Goal: Navigation & Orientation: Find specific page/section

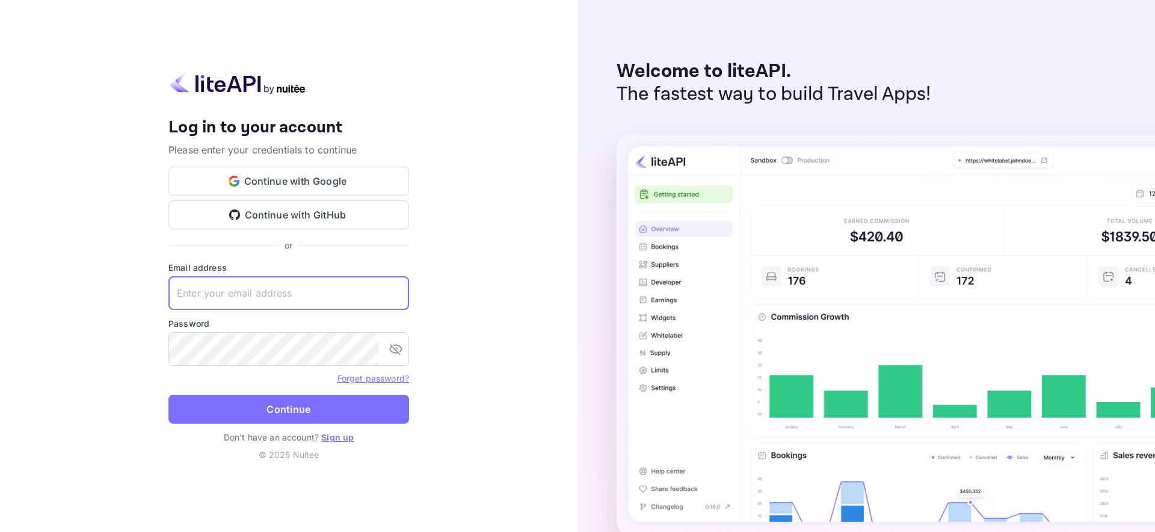
type input "[EMAIL_ADDRESS][DOMAIN_NAME]"
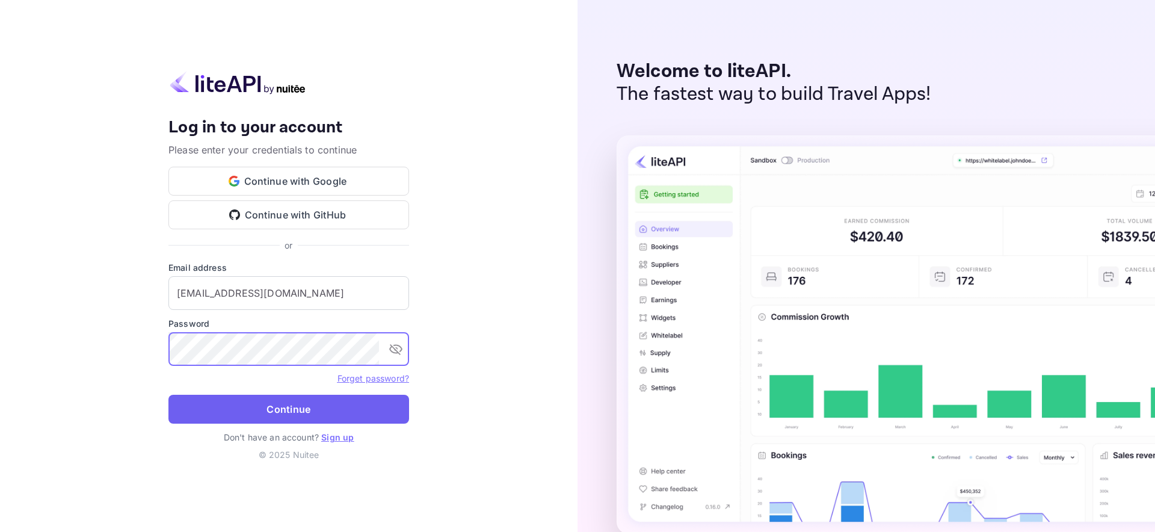
click at [268, 408] on button "Continue" at bounding box center [288, 408] width 241 height 29
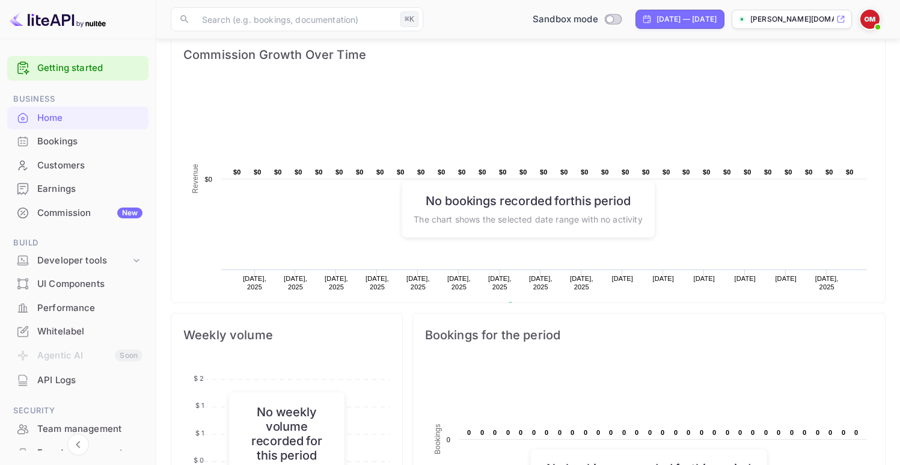
scroll to position [192, 0]
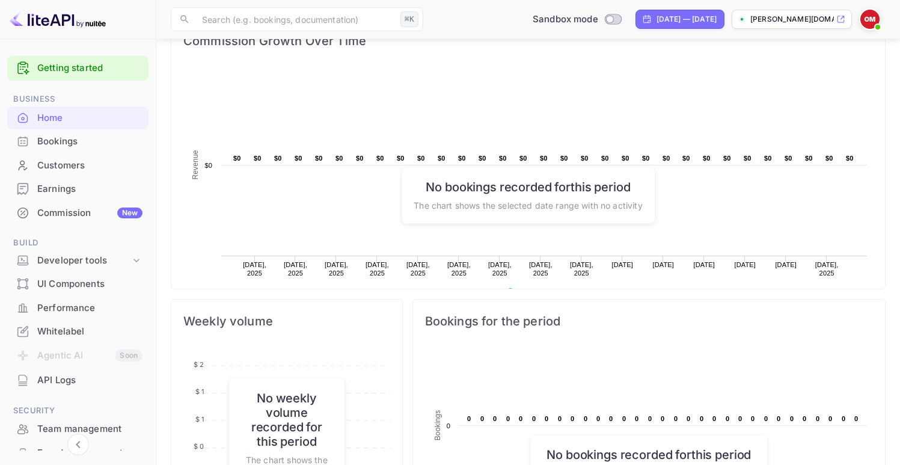
click at [62, 302] on div "Performance" at bounding box center [89, 308] width 105 height 14
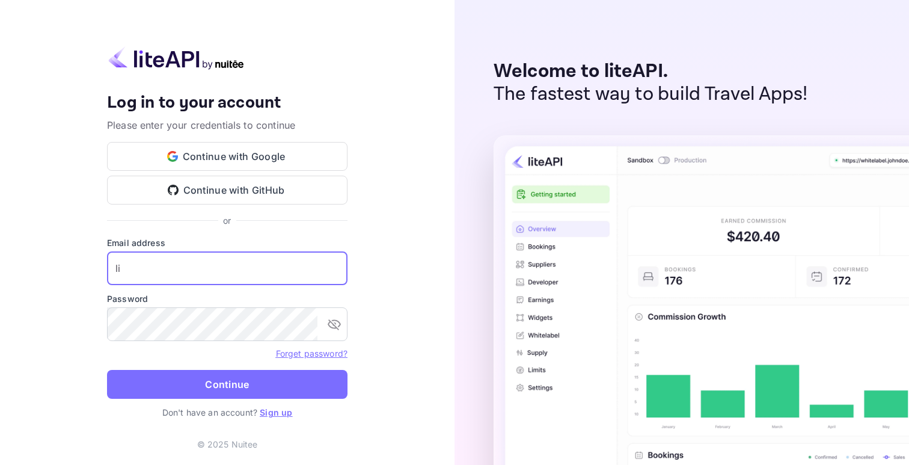
type input "l"
click at [99, 248] on div "Your account has been created successfully, a confirmation link has been sent t…" at bounding box center [227, 232] width 455 height 465
click at [154, 286] on form "Email address ​ Password ​ Forget password? Continue" at bounding box center [227, 321] width 241 height 170
click at [148, 278] on input "text" at bounding box center [227, 268] width 241 height 34
type input "[EMAIL_ADDRESS][DOMAIN_NAME]"
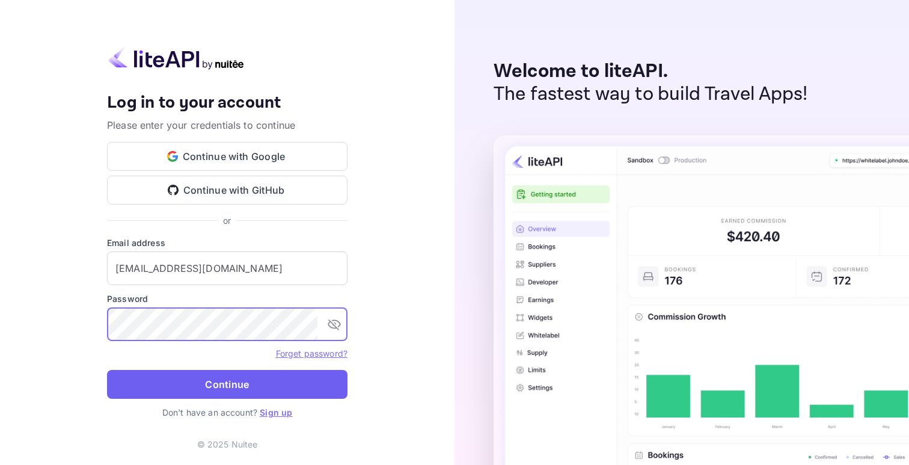
click at [219, 385] on button "Continue" at bounding box center [227, 384] width 241 height 29
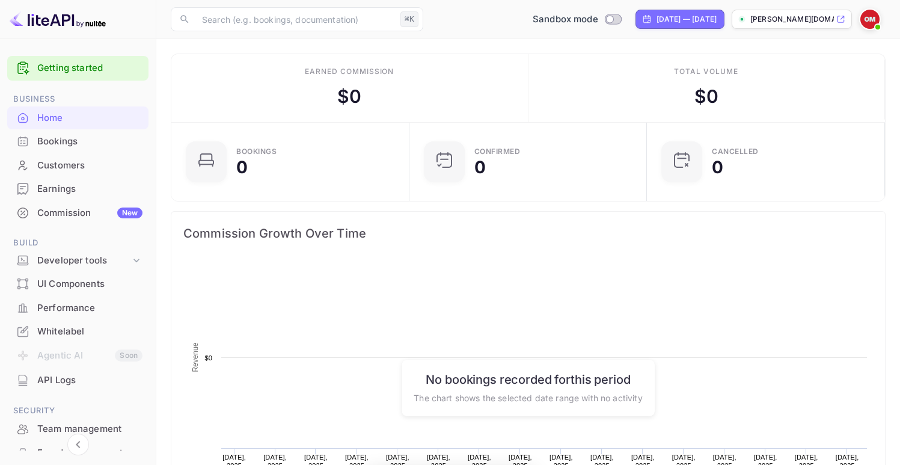
scroll to position [186, 222]
